Goal: Information Seeking & Learning: Learn about a topic

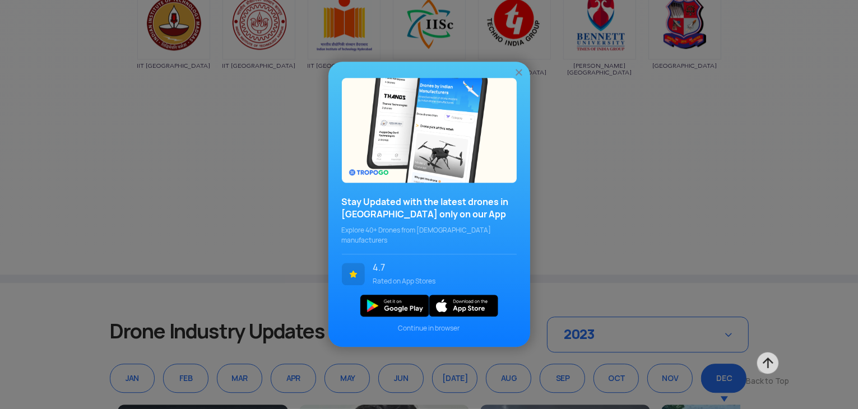
scroll to position [7296, 0]
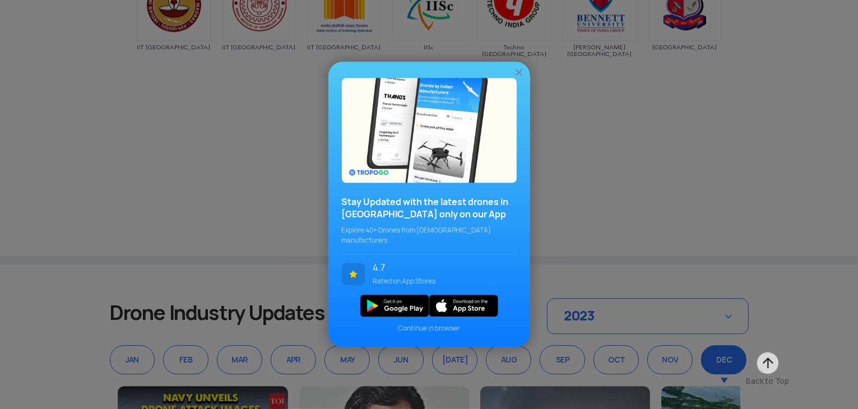
click at [515, 78] on img at bounding box center [518, 72] width 11 height 11
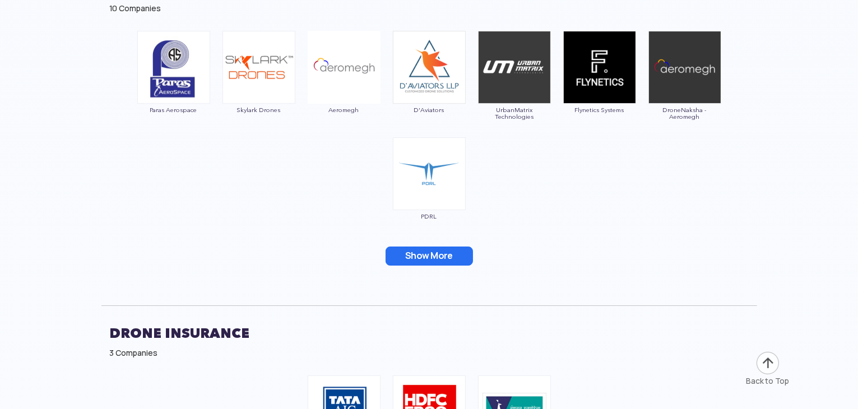
scroll to position [3699, 0]
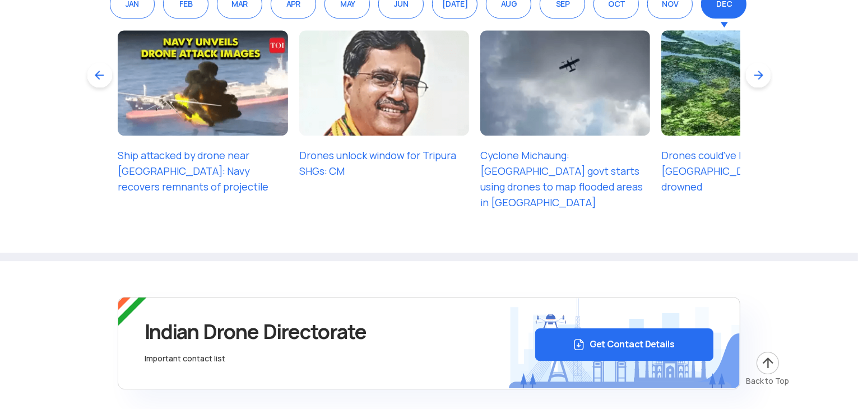
scroll to position [7652, 0]
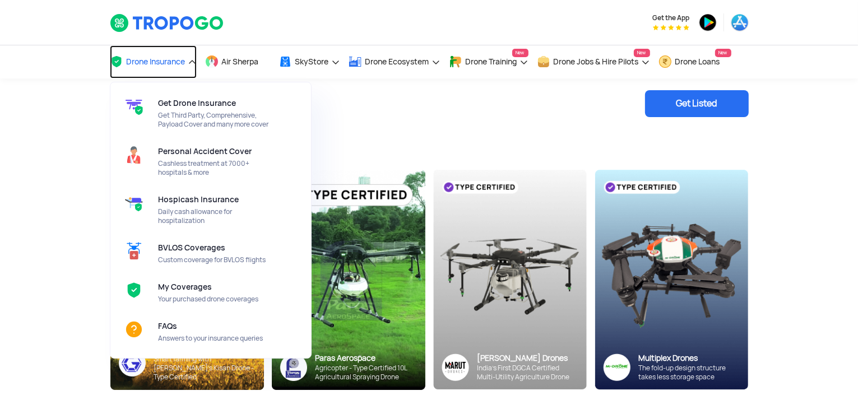
click at [179, 63] on span "Drone Insurance" at bounding box center [156, 61] width 59 height 9
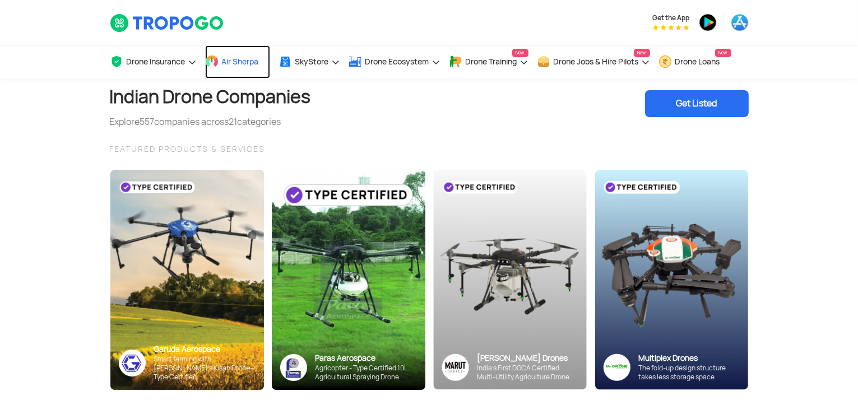
click at [245, 65] on span "Air Sherpa" at bounding box center [240, 61] width 37 height 9
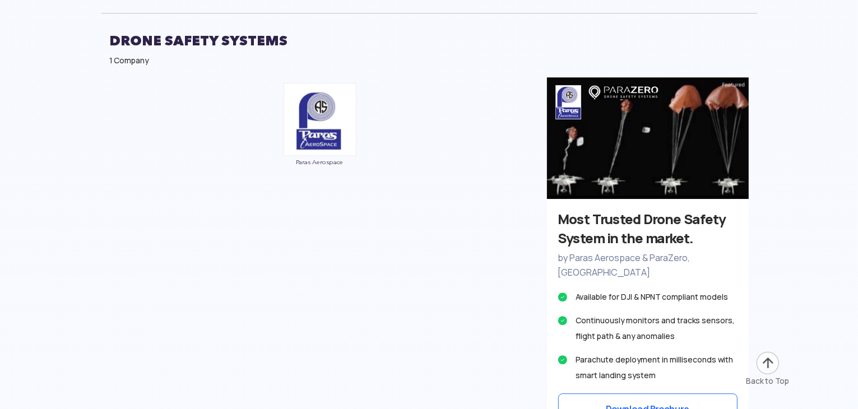
scroll to position [3419, 0]
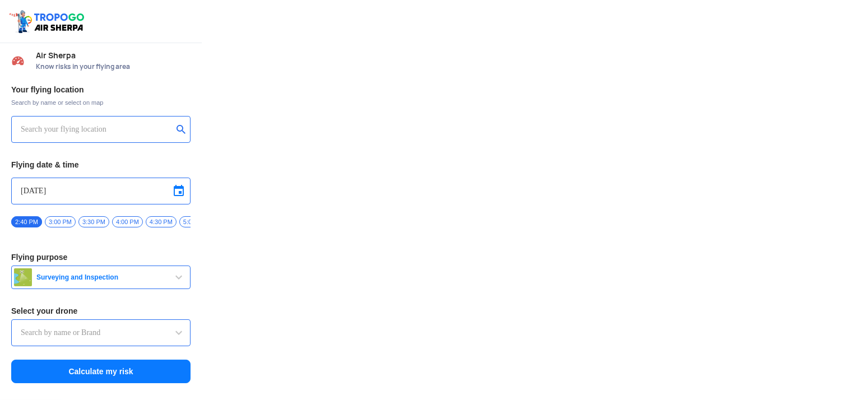
type input "DJI Mini2"
